Goal: Information Seeking & Learning: Find contact information

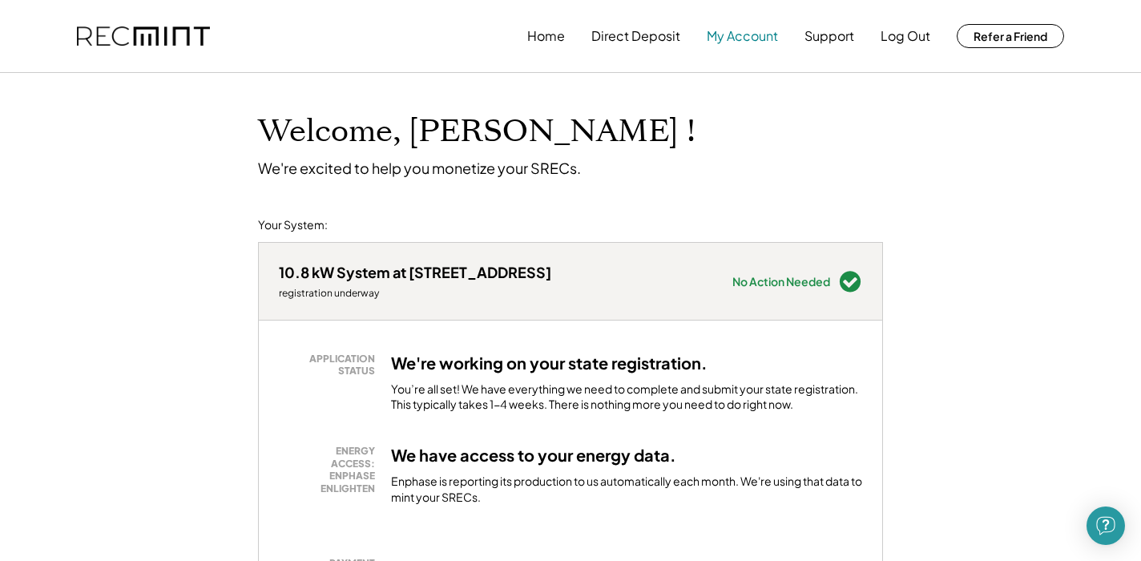
click at [712, 34] on button "My Account" at bounding box center [742, 36] width 71 height 32
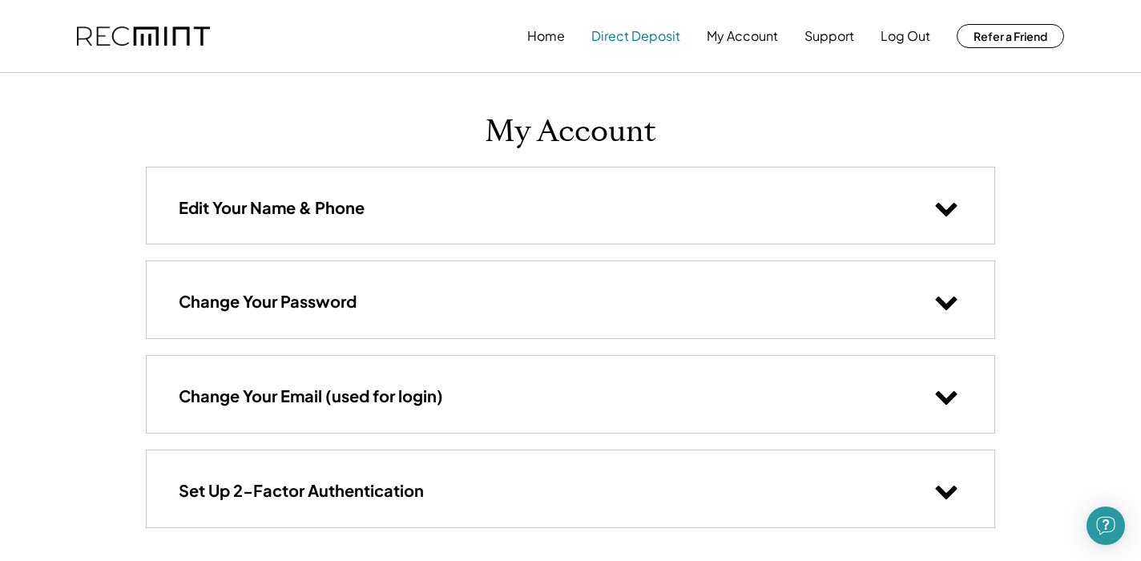
click at [657, 39] on button "Direct Deposit" at bounding box center [635, 36] width 89 height 32
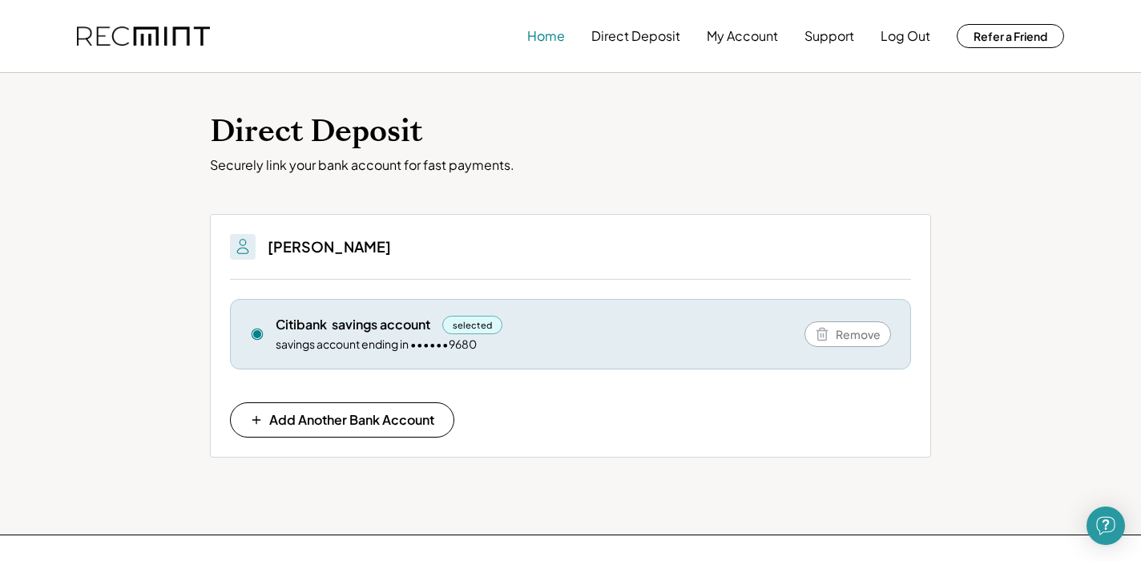
click at [548, 34] on button "Home" at bounding box center [546, 36] width 38 height 32
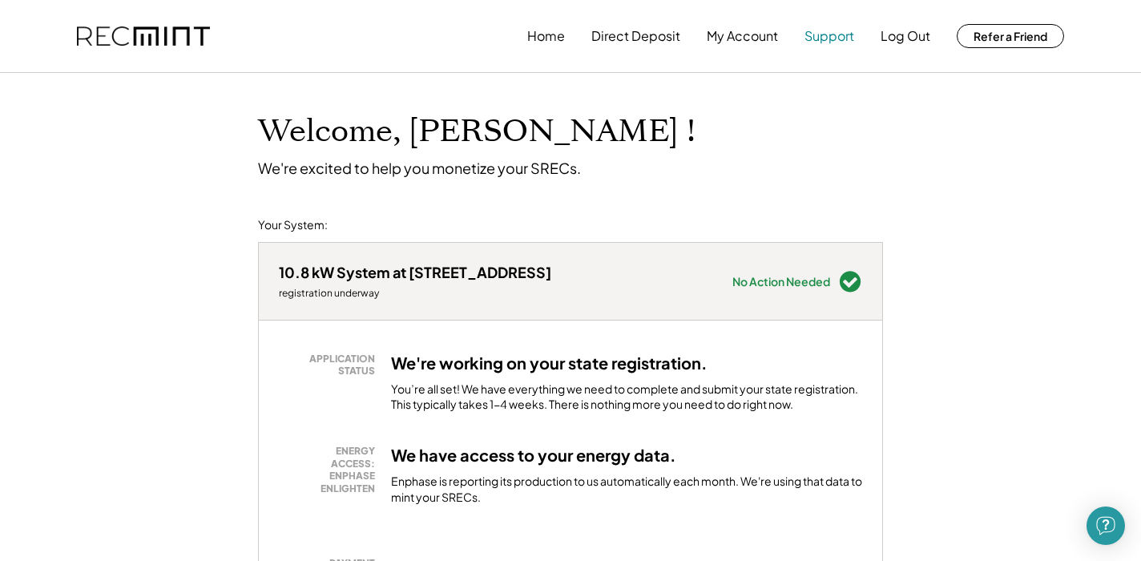
click at [843, 40] on button "Support" at bounding box center [830, 36] width 50 height 32
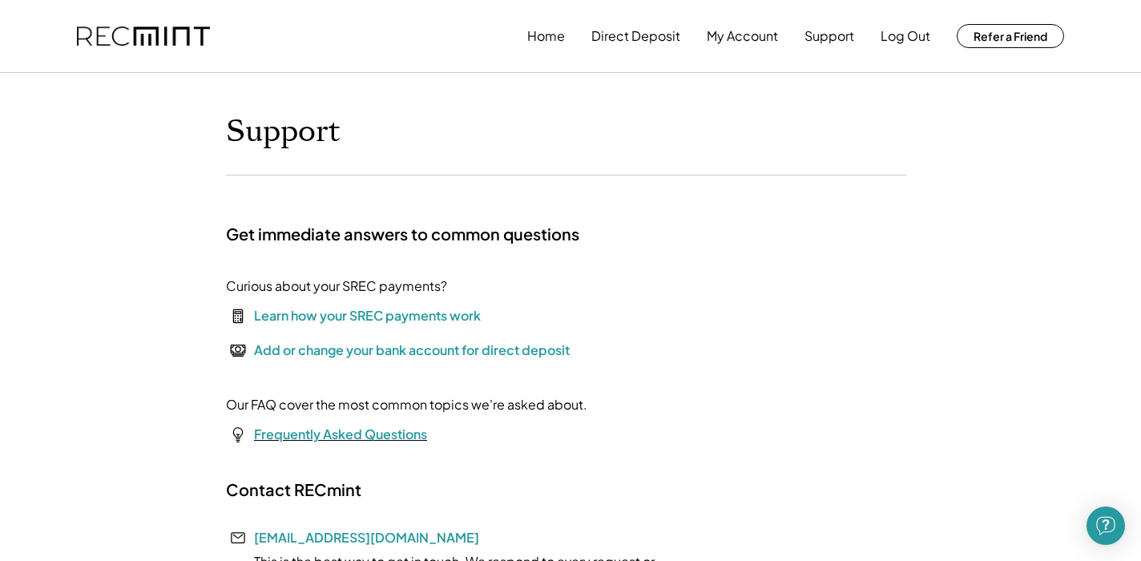
click at [329, 426] on font "Frequently Asked Questions" at bounding box center [340, 434] width 173 height 17
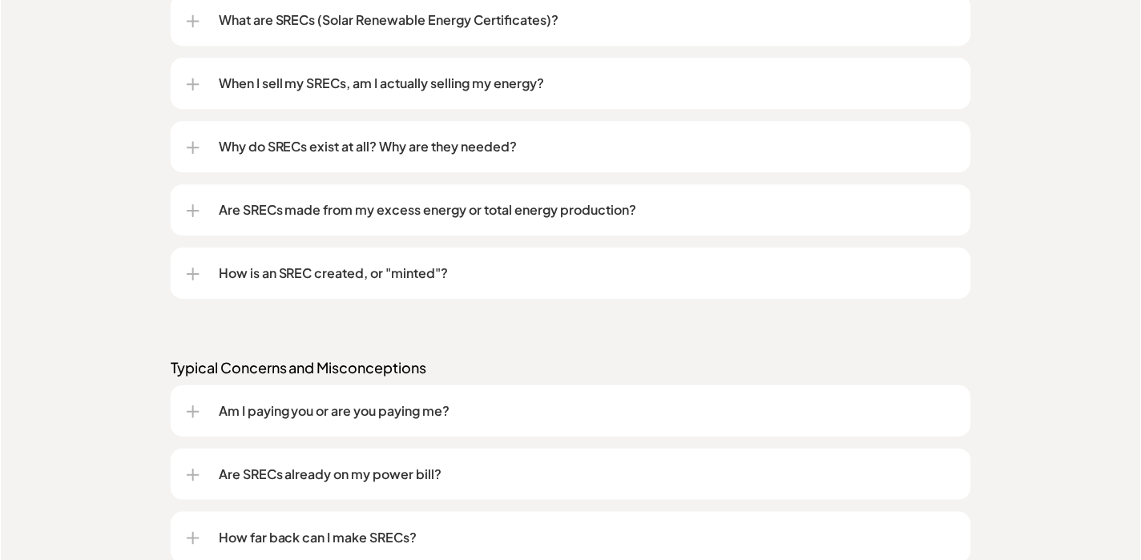
scroll to position [1418, 0]
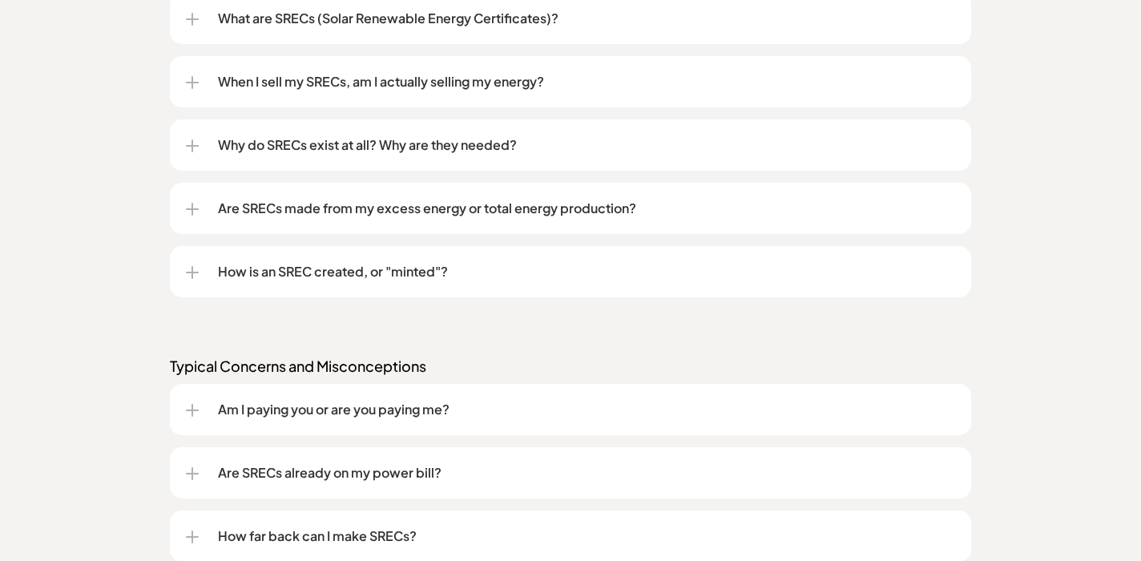
click at [219, 336] on div "Frequently asked questions (FAQs) We get these a lot. Understanding SRECs What …" at bounding box center [570, 509] width 1141 height 1471
click at [190, 268] on div at bounding box center [192, 272] width 13 height 13
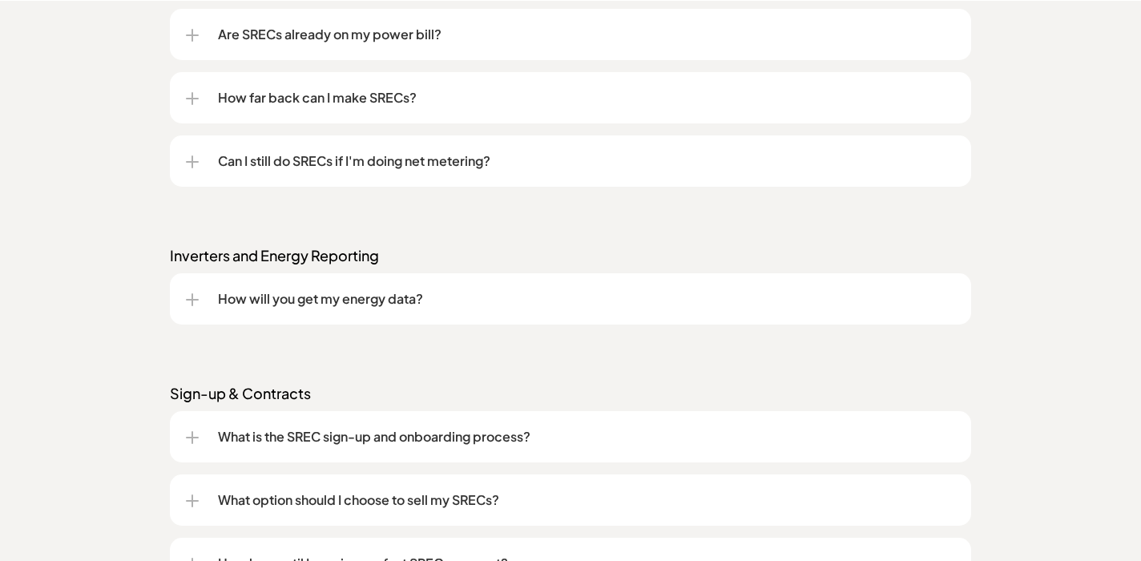
scroll to position [2012, 0]
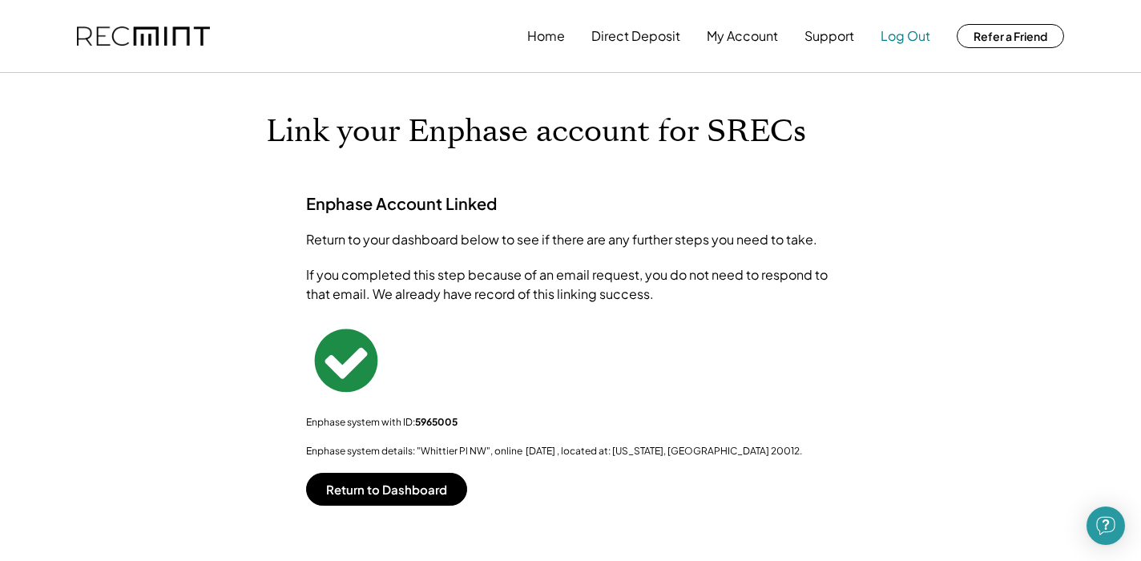
click at [921, 34] on button "Log Out" at bounding box center [906, 36] width 50 height 32
